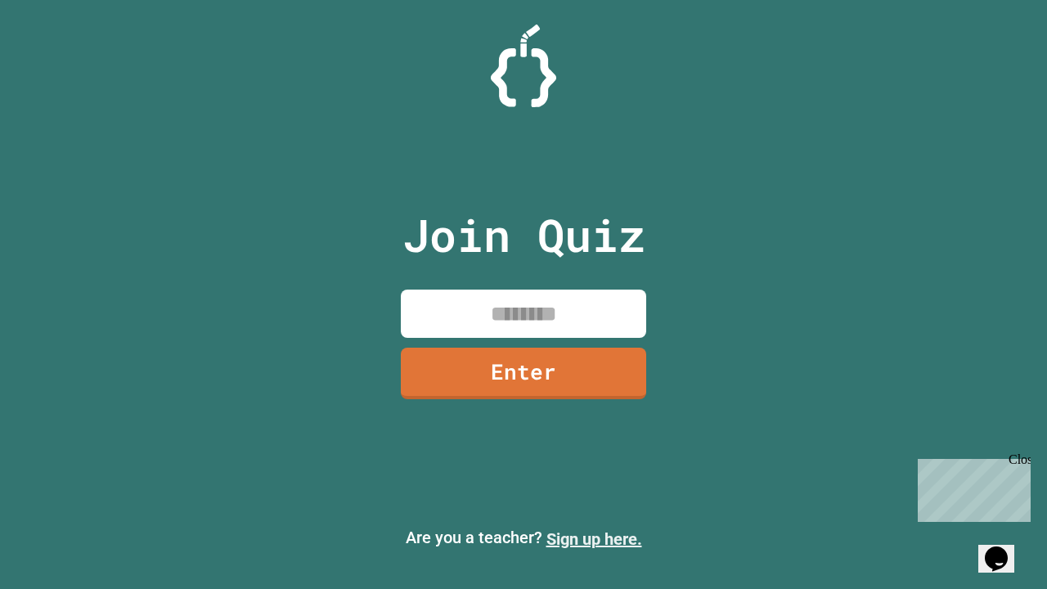
click at [594, 539] on link "Sign up here." at bounding box center [594, 539] width 96 height 20
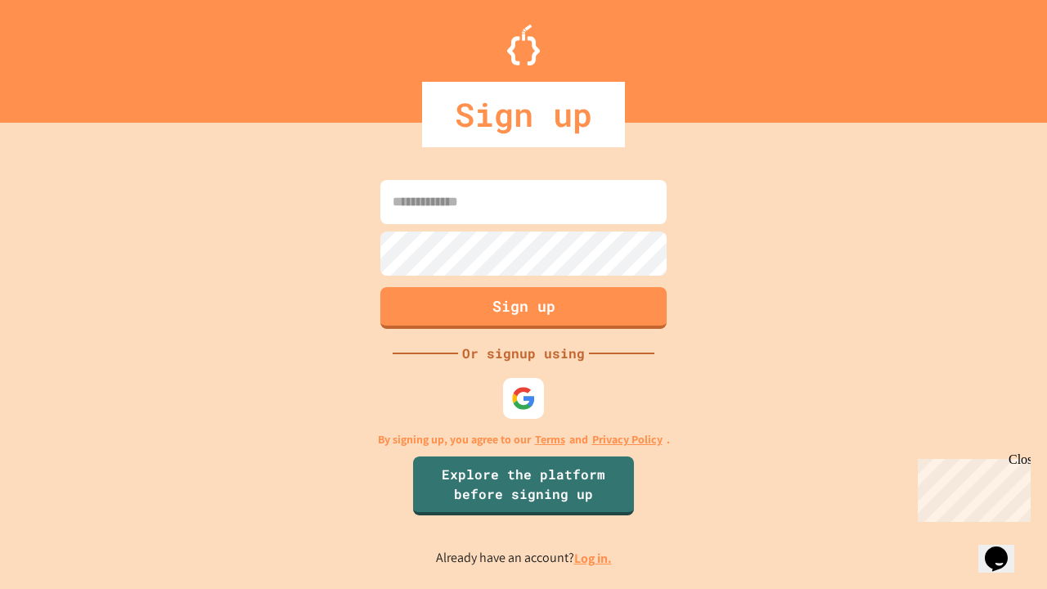
click at [594, 558] on link "Log in." at bounding box center [593, 557] width 38 height 17
